Goal: Information Seeking & Learning: Learn about a topic

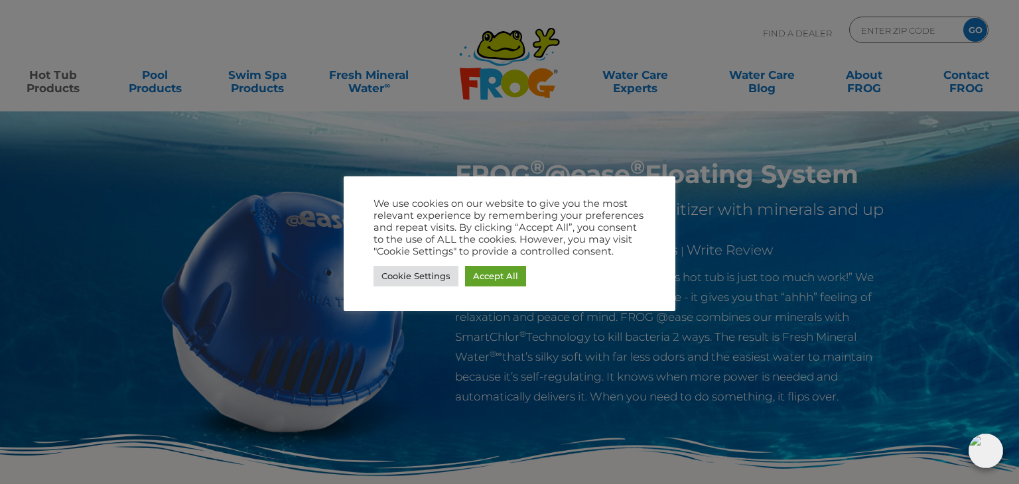
click at [573, 391] on div at bounding box center [509, 242] width 1019 height 484
click at [503, 275] on link "Accept All" at bounding box center [495, 276] width 61 height 21
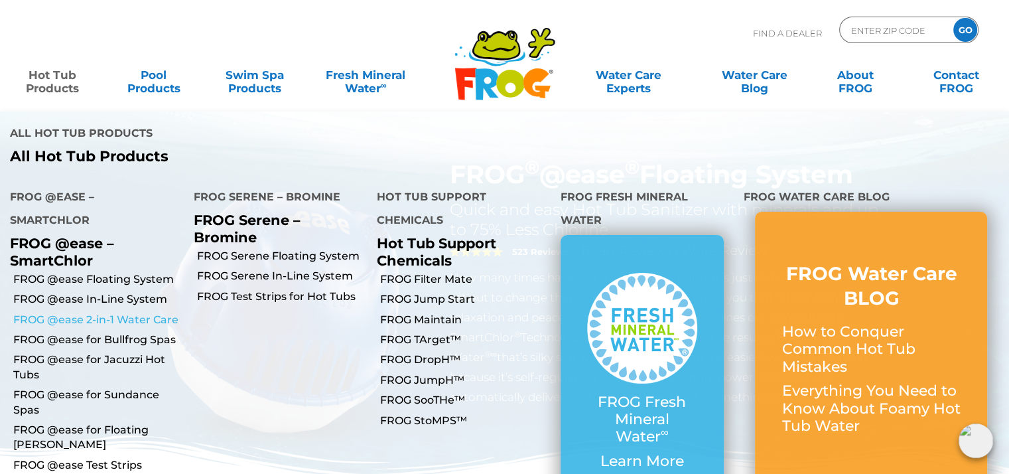
click at [138, 313] on link "FROG @ease 2-in-1 Water Care" at bounding box center [98, 320] width 171 height 15
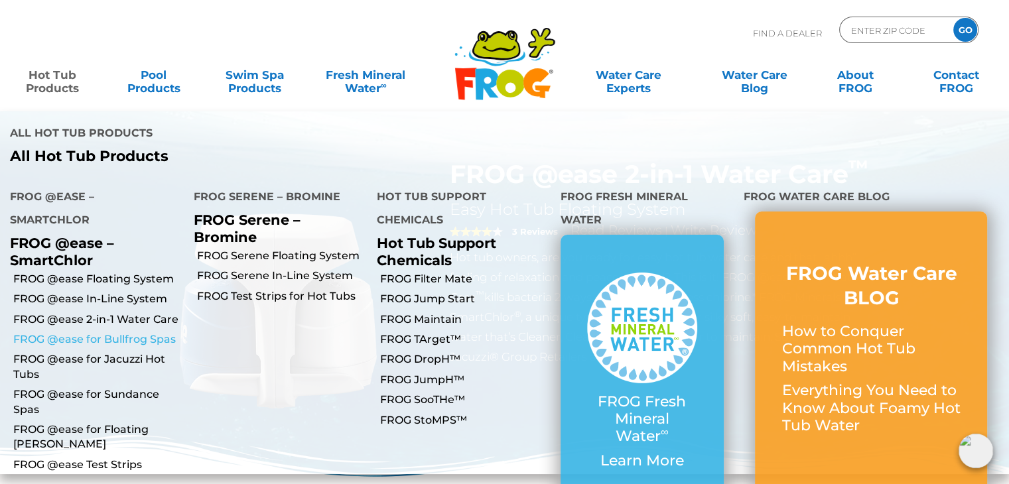
click at [150, 332] on link "FROG @ease for Bullfrog Spas" at bounding box center [98, 339] width 171 height 15
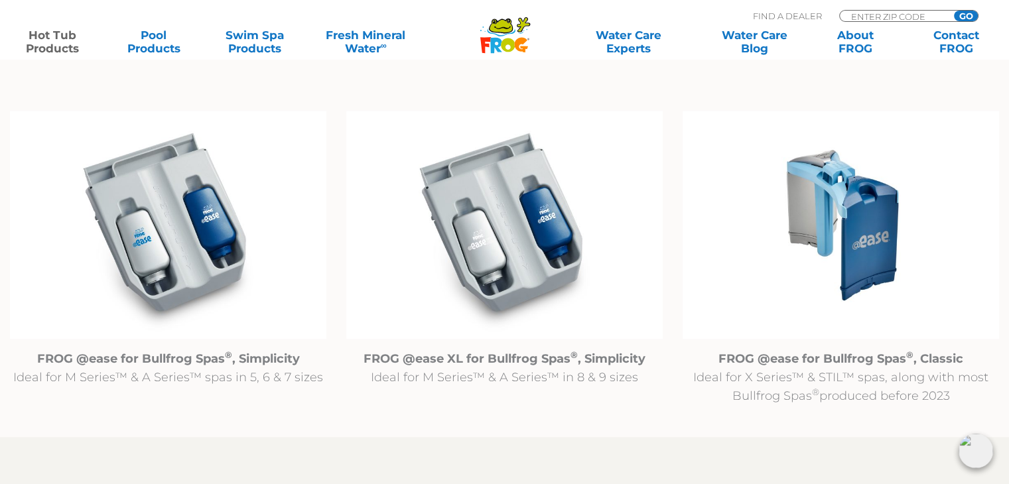
scroll to position [1394, 0]
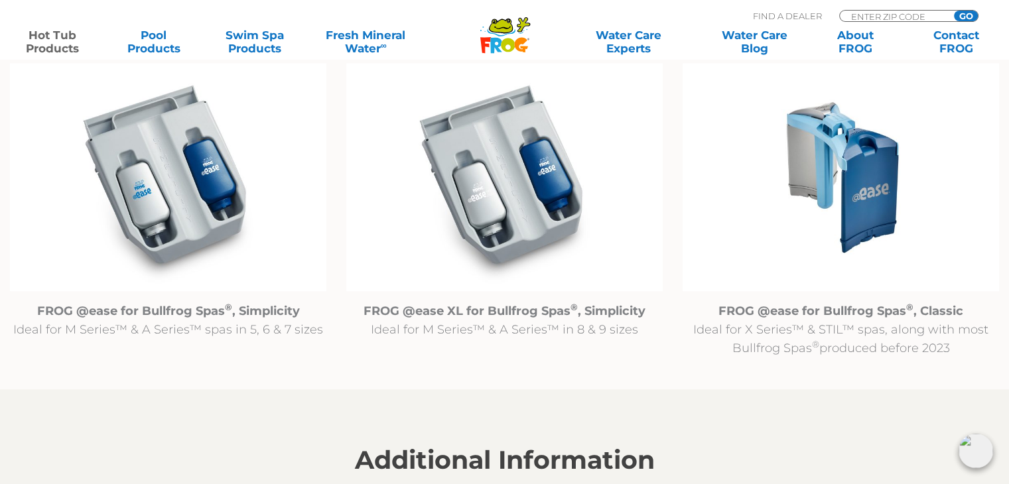
click at [855, 176] on img at bounding box center [841, 177] width 317 height 228
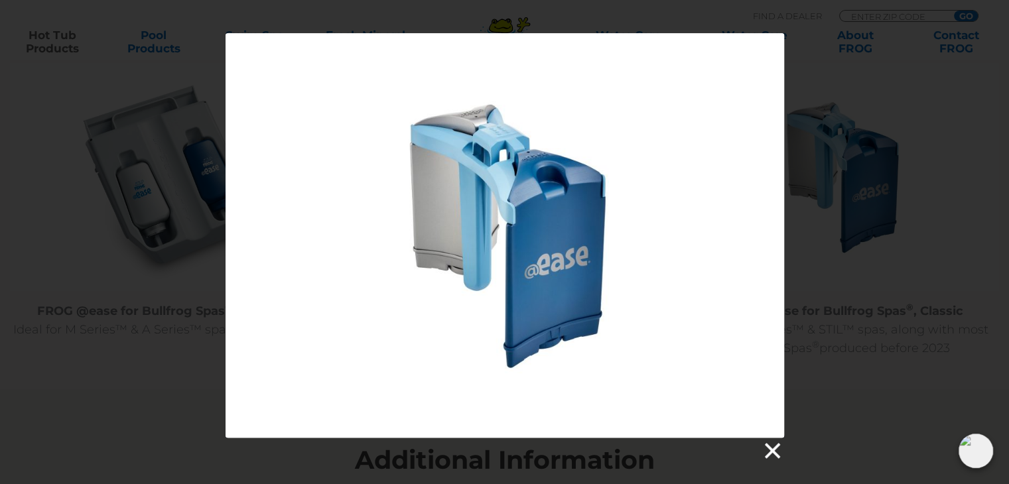
click at [762, 452] on link at bounding box center [772, 451] width 20 height 20
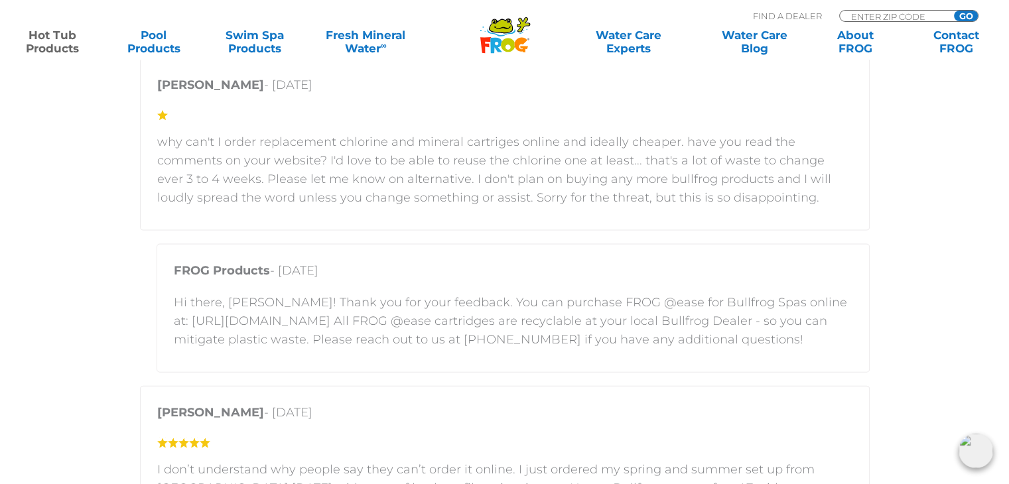
scroll to position [2854, 0]
